Goal: Contribute content: Add original content to the website for others to see

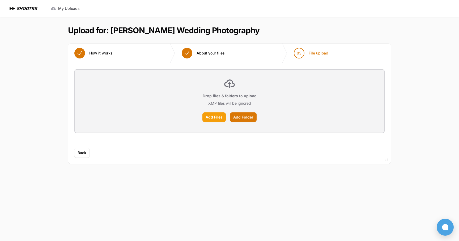
click at [213, 117] on label "Add Files" at bounding box center [213, 117] width 23 height 10
click at [0, 0] on input "Add Files" at bounding box center [0, 0] width 0 height 0
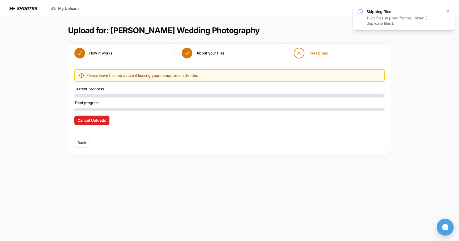
click at [360, 12] on icon at bounding box center [360, 11] width 5 height 5
click at [447, 11] on icon "button" at bounding box center [447, 11] width 3 height 3
click at [88, 96] on div at bounding box center [229, 95] width 310 height 3
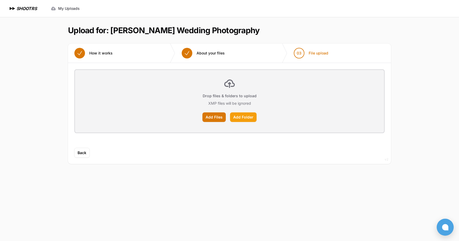
click at [243, 116] on label "Add Folder" at bounding box center [243, 117] width 27 height 10
click at [0, 0] on input "Add Folder" at bounding box center [0, 0] width 0 height 0
click at [211, 117] on label "Add Files" at bounding box center [213, 117] width 23 height 10
click at [0, 0] on input "Add Files" at bounding box center [0, 0] width 0 height 0
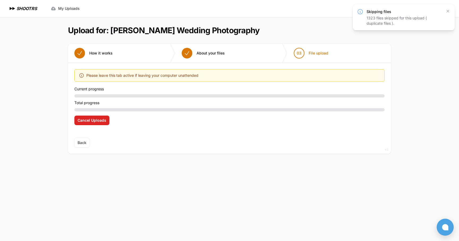
click at [359, 11] on icon at bounding box center [360, 11] width 6 height 6
click at [448, 11] on icon "button" at bounding box center [447, 10] width 5 height 5
